Goal: Information Seeking & Learning: Learn about a topic

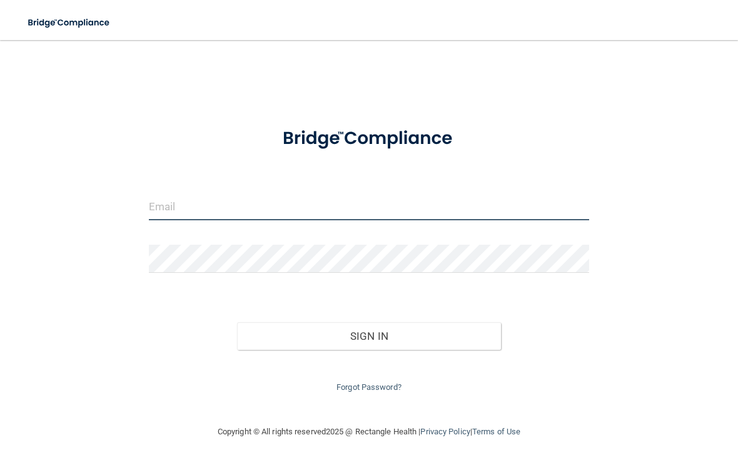
click at [302, 205] on input "email" at bounding box center [369, 206] width 440 height 28
type input "[EMAIL_ADDRESS][DOMAIN_NAME]"
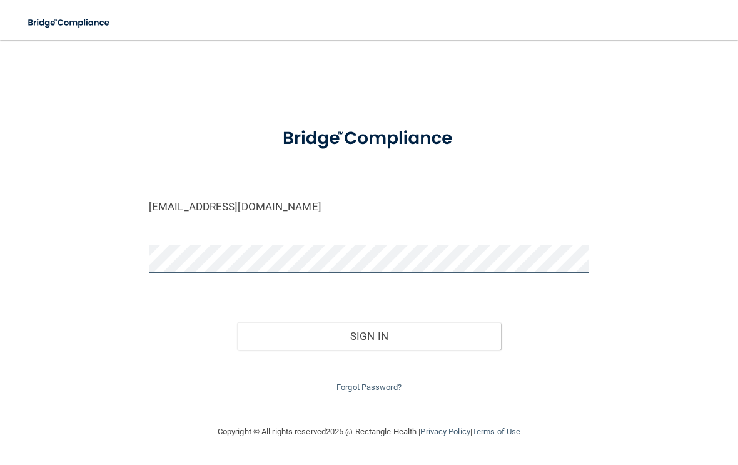
click at [368, 333] on button "Sign In" at bounding box center [369, 336] width 264 height 28
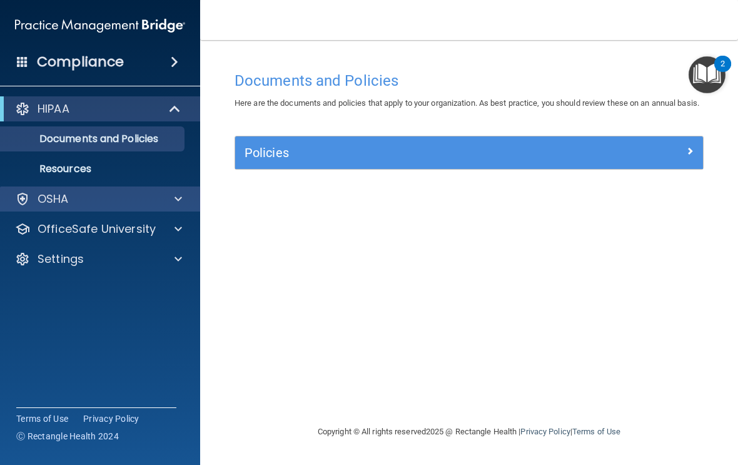
click at [145, 206] on div "OSHA" at bounding box center [100, 198] width 201 height 25
click at [187, 197] on div at bounding box center [176, 198] width 31 height 15
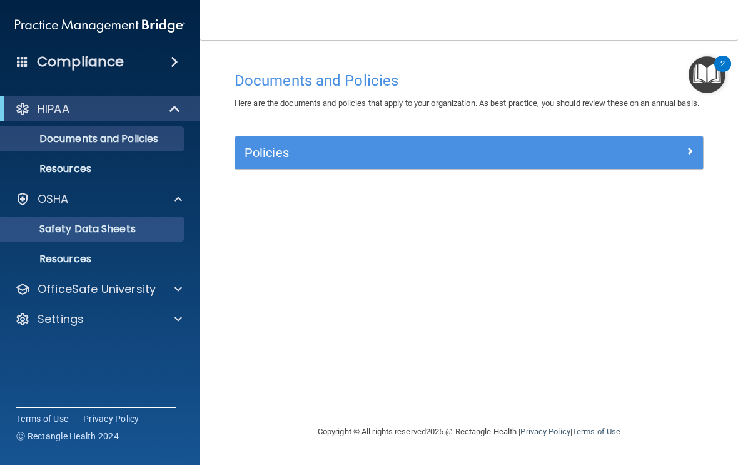
click at [174, 230] on p "Safety Data Sheets" at bounding box center [93, 229] width 171 height 13
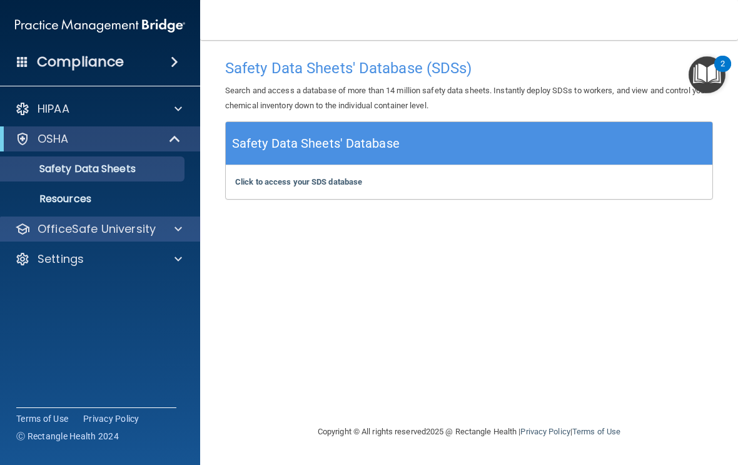
click at [175, 231] on span at bounding box center [179, 228] width 8 height 15
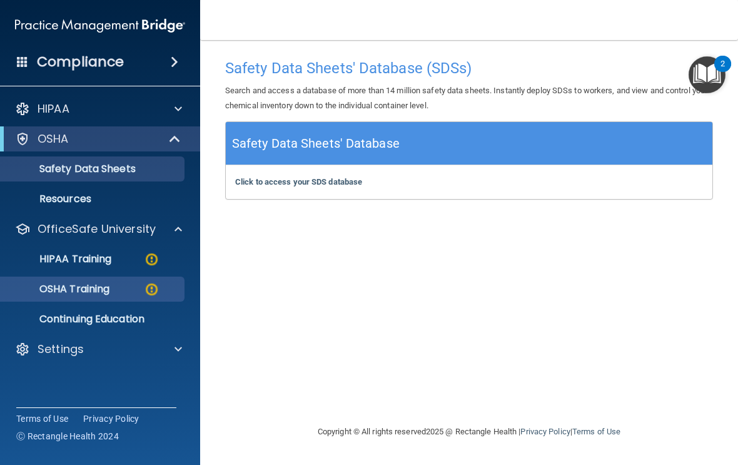
click at [163, 286] on div "OSHA Training" at bounding box center [93, 289] width 171 height 13
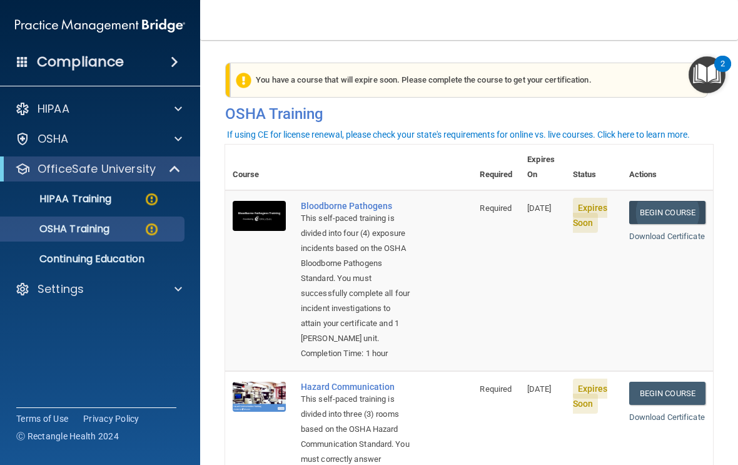
click at [674, 201] on link "Begin Course" at bounding box center [667, 212] width 76 height 23
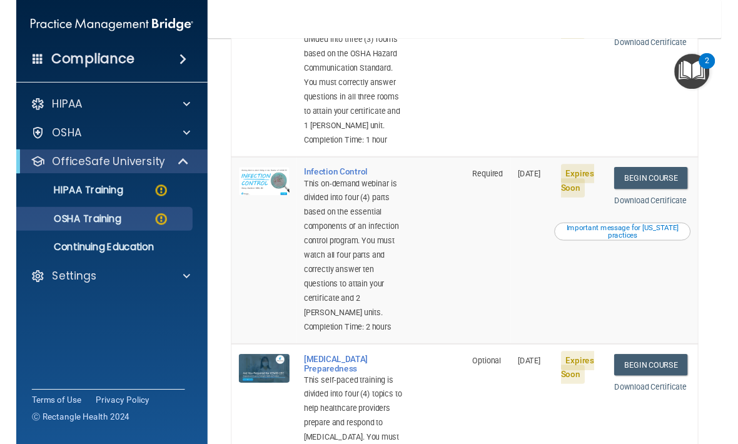
scroll to position [365, 0]
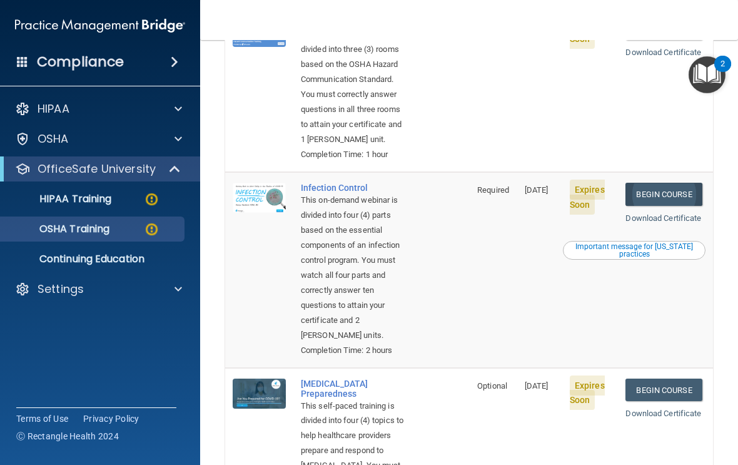
click at [666, 197] on link "Begin Course" at bounding box center [664, 194] width 76 height 23
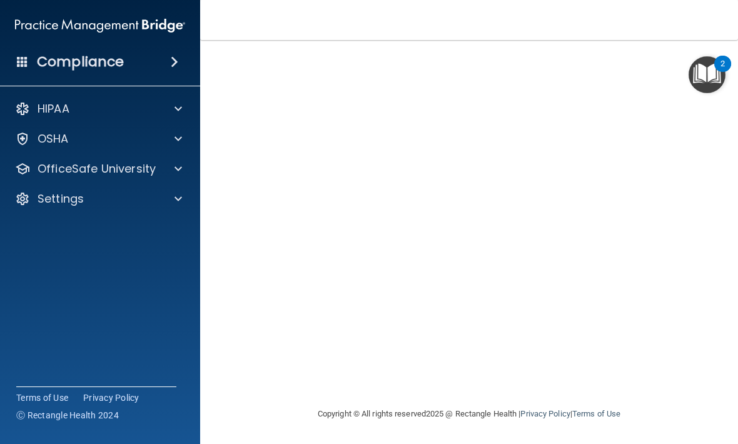
scroll to position [91, 0]
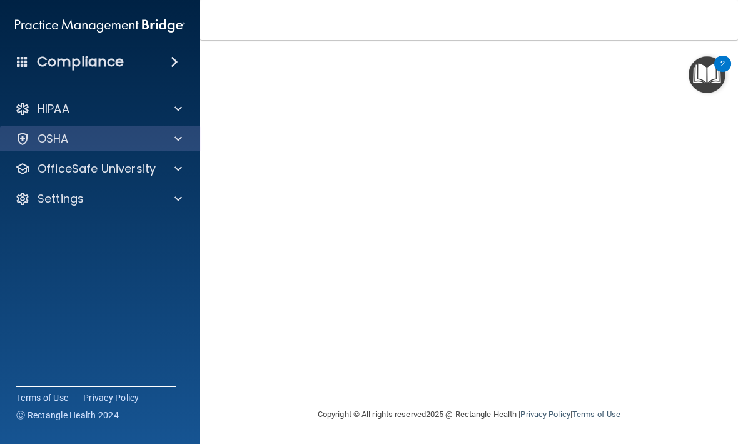
click at [168, 138] on div at bounding box center [176, 138] width 31 height 15
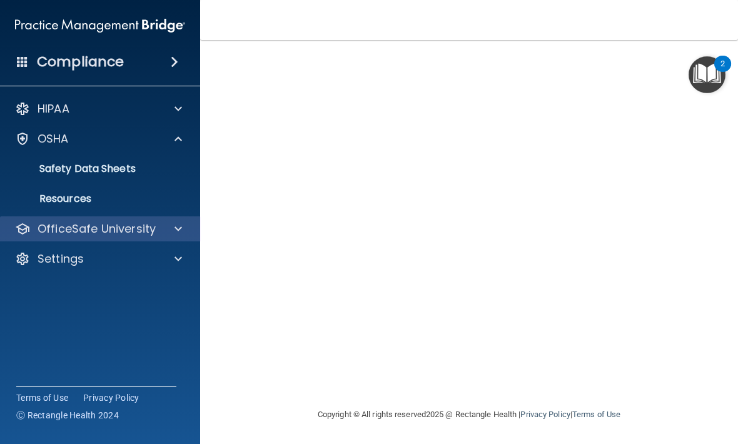
click at [189, 227] on div at bounding box center [176, 228] width 31 height 15
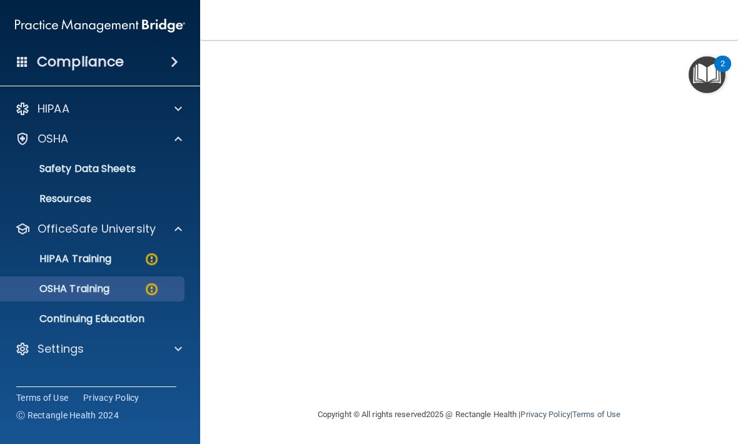
click at [156, 288] on img at bounding box center [152, 290] width 16 height 16
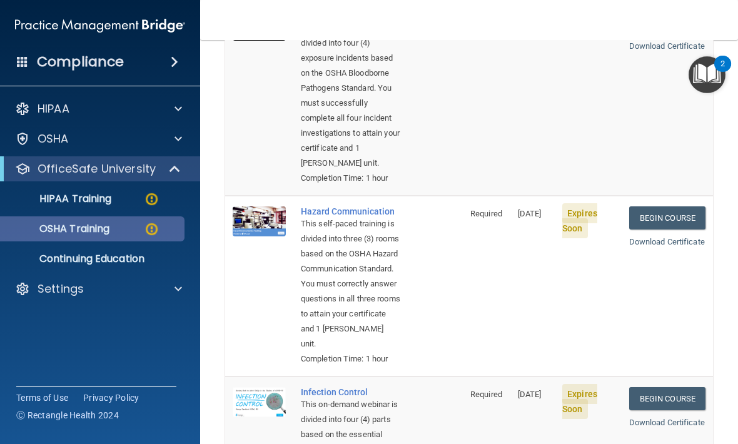
scroll to position [226, 0]
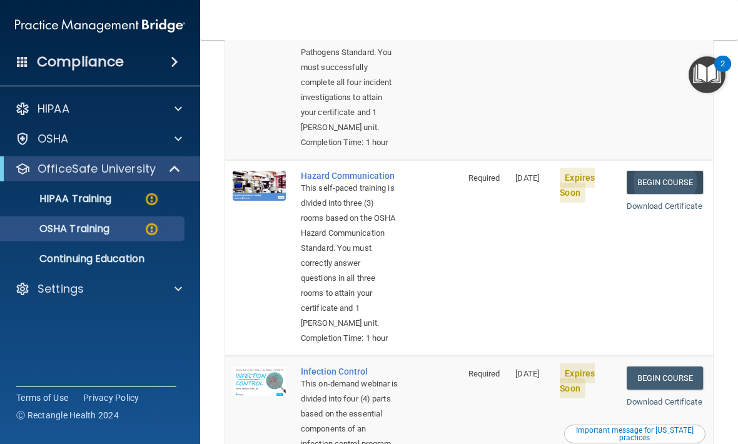
click at [688, 194] on link "Begin Course" at bounding box center [665, 182] width 76 height 23
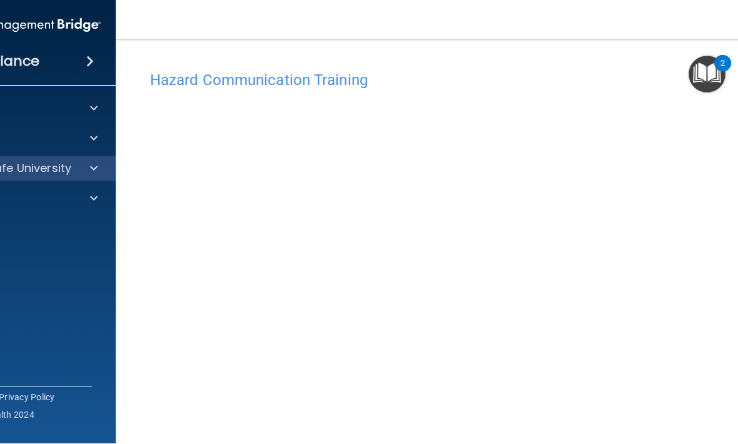
click at [99, 169] on div at bounding box center [91, 168] width 31 height 15
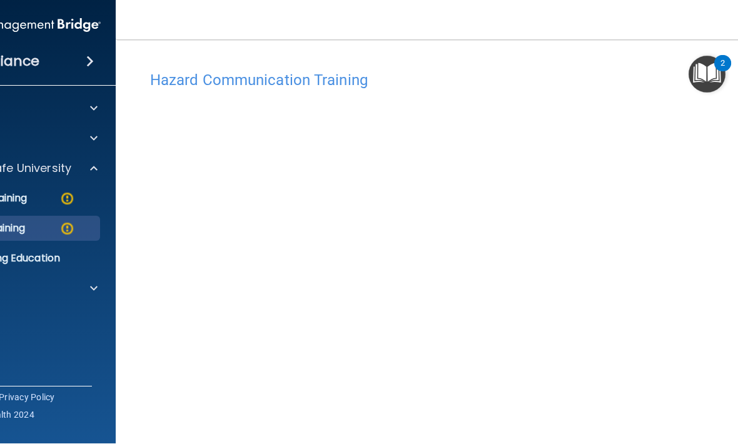
click at [60, 225] on img at bounding box center [67, 229] width 16 height 16
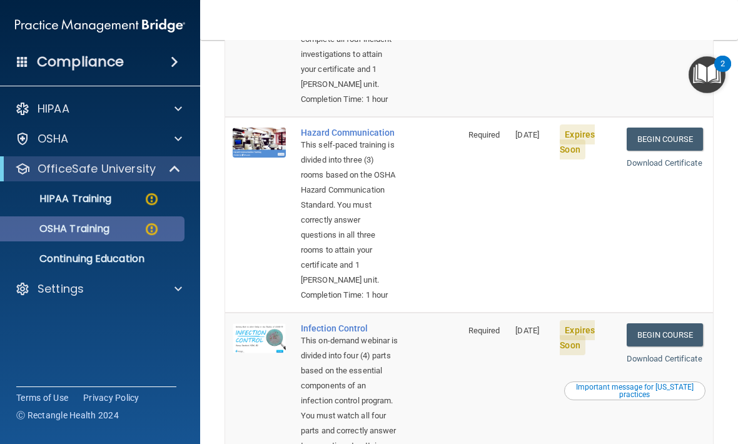
scroll to position [268, 0]
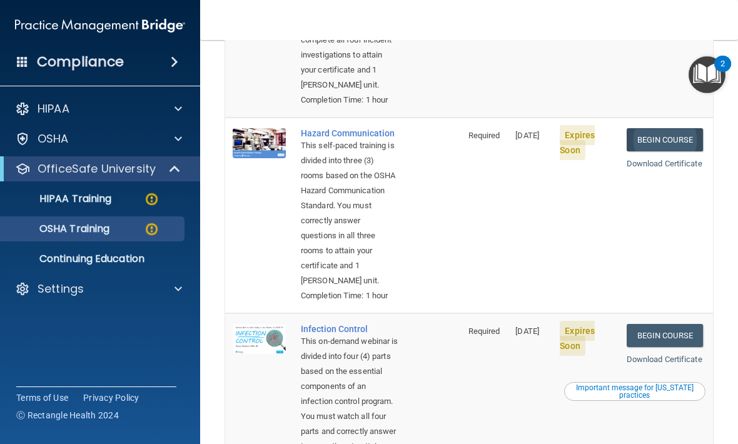
click at [673, 150] on link "Begin Course" at bounding box center [665, 139] width 76 height 23
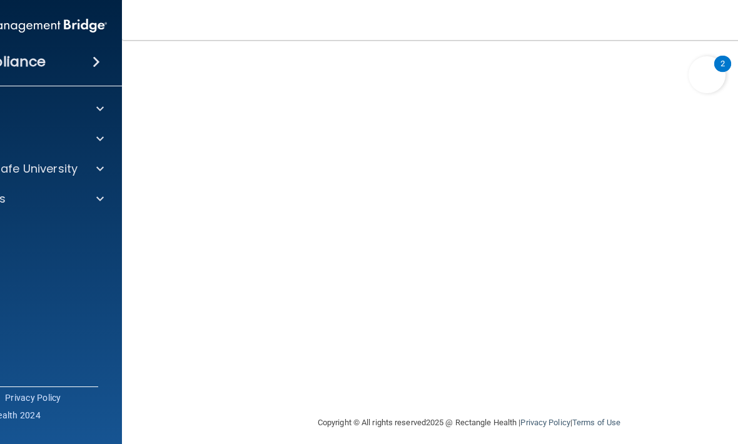
scroll to position [73, 0]
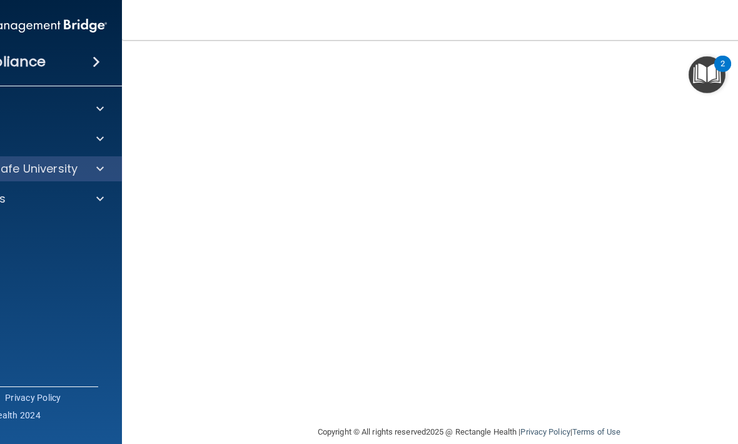
click at [102, 167] on span at bounding box center [100, 168] width 8 height 15
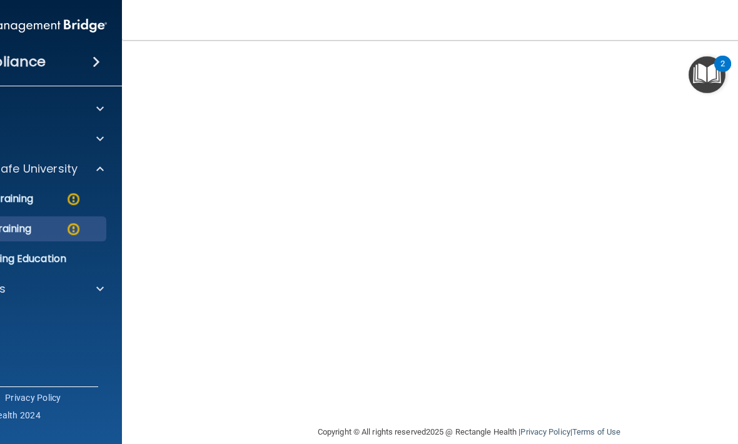
click at [78, 225] on img at bounding box center [74, 229] width 16 height 16
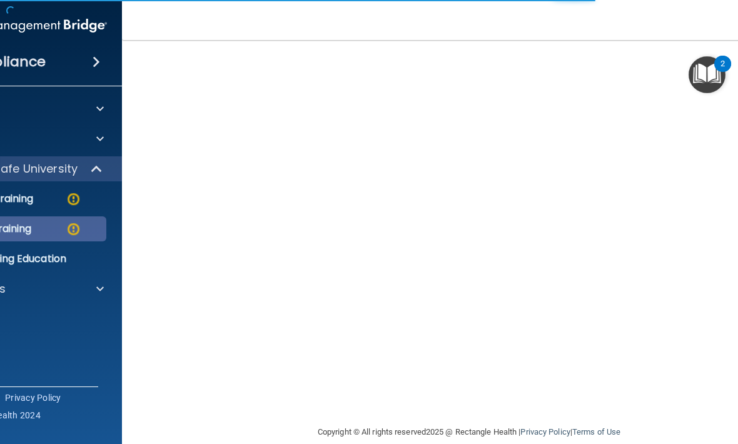
click at [63, 226] on div "OSHA Training" at bounding box center [15, 229] width 171 height 13
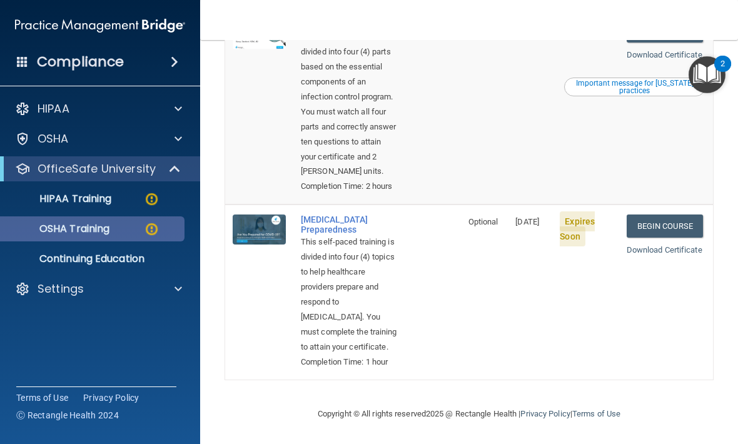
scroll to position [642, 0]
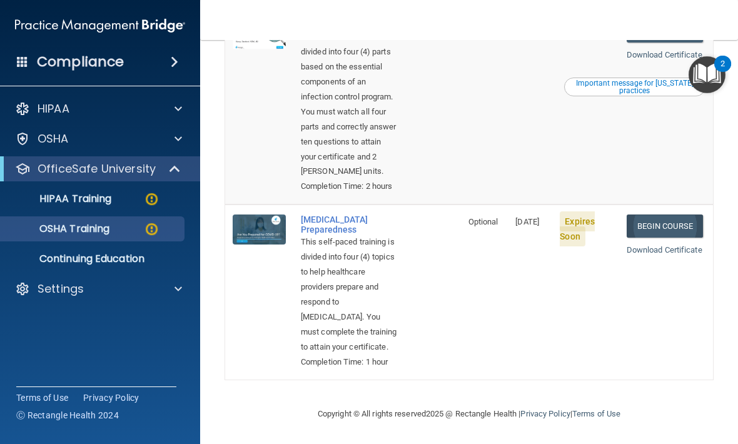
click at [672, 238] on link "Begin Course" at bounding box center [665, 226] width 76 height 23
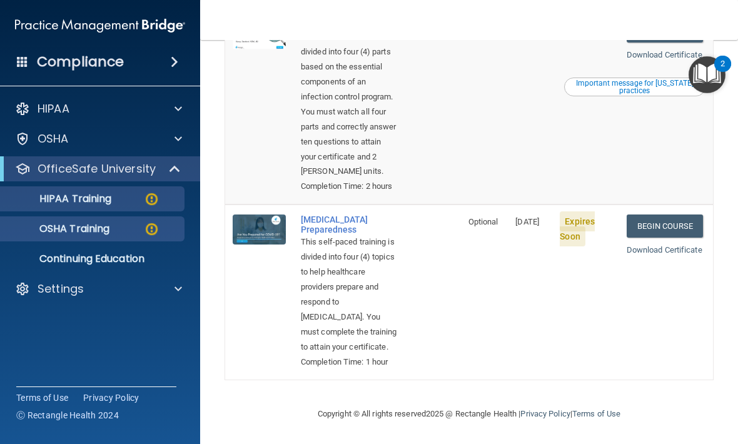
click at [126, 205] on div "HIPAA Training" at bounding box center [93, 199] width 171 height 13
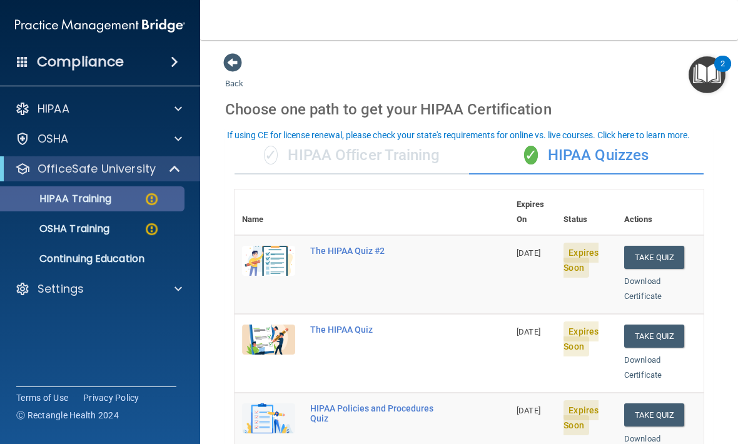
scroll to position [-4, 0]
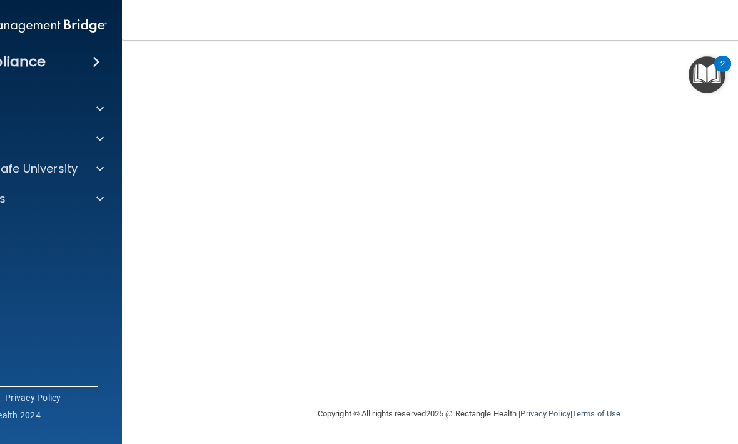
scroll to position [91, 0]
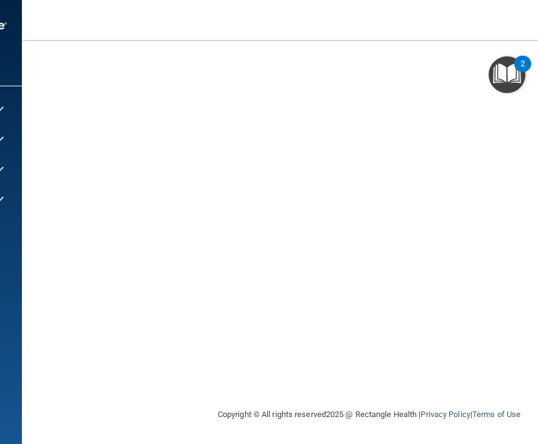
click at [58, 404] on footer "Copyright © All rights reserved 2025 @ Rectangle Health | Privacy Policy | Term…" at bounding box center [369, 414] width 644 height 38
click at [41, 406] on main "[MEDICAL_DATA] Training This course doesn’t expire until [DATE]. Are you sure y…" at bounding box center [369, 242] width 694 height 404
